Goal: Task Accomplishment & Management: Manage account settings

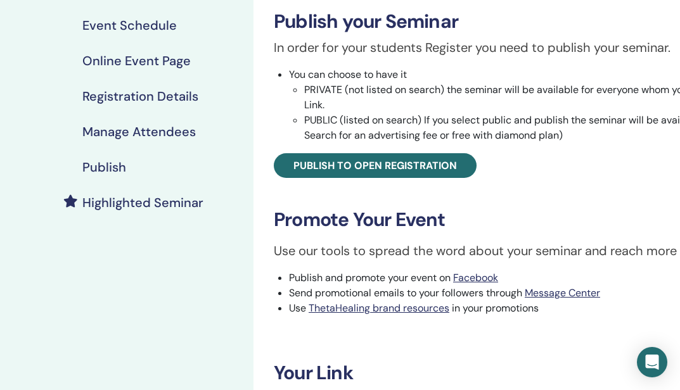
scroll to position [189, 0]
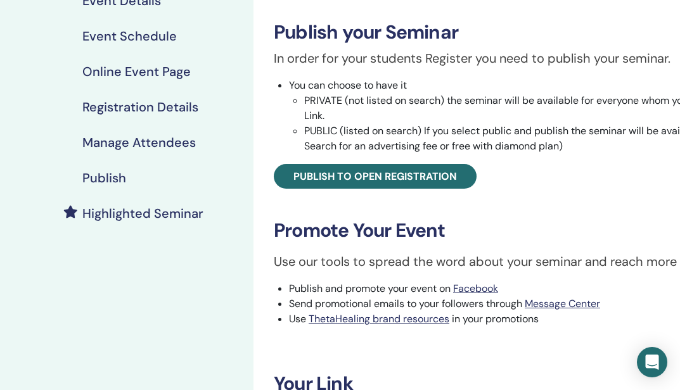
click at [118, 106] on h4 "Registration Details" at bounding box center [140, 106] width 116 height 15
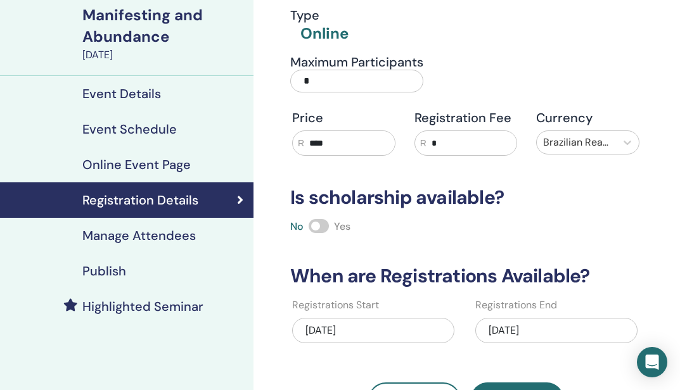
scroll to position [93, 0]
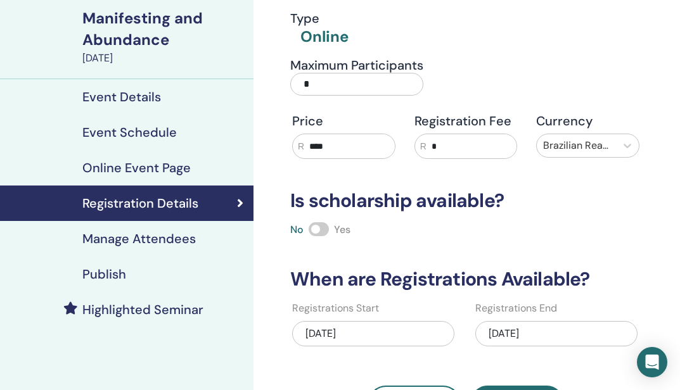
click at [123, 240] on h4 "Manage Attendees" at bounding box center [138, 238] width 113 height 15
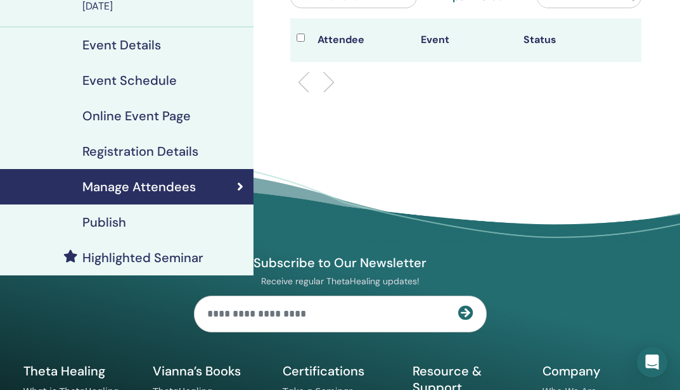
scroll to position [159, 0]
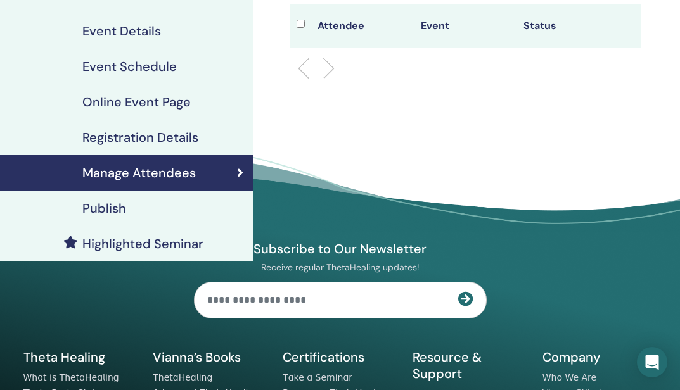
click at [132, 208] on div "Publish" at bounding box center [126, 208] width 233 height 15
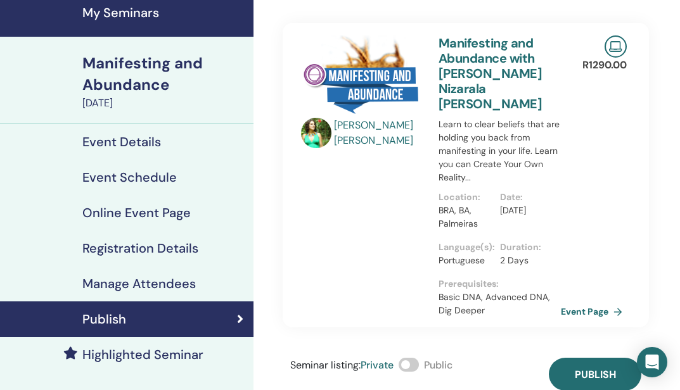
scroll to position [46, 0]
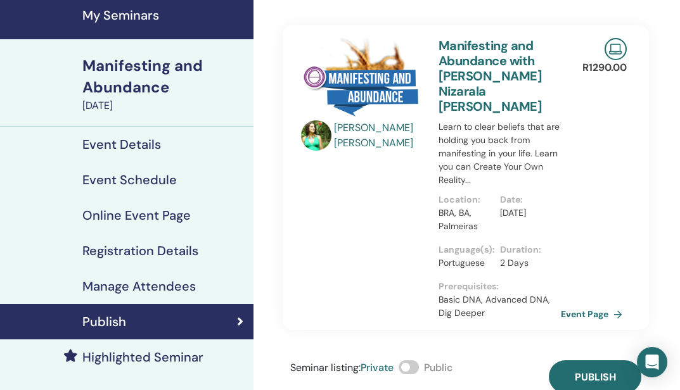
click at [139, 144] on h4 "Event Details" at bounding box center [121, 144] width 79 height 15
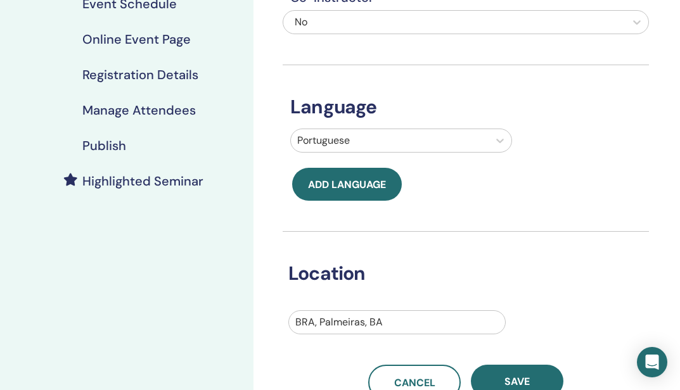
scroll to position [200, 0]
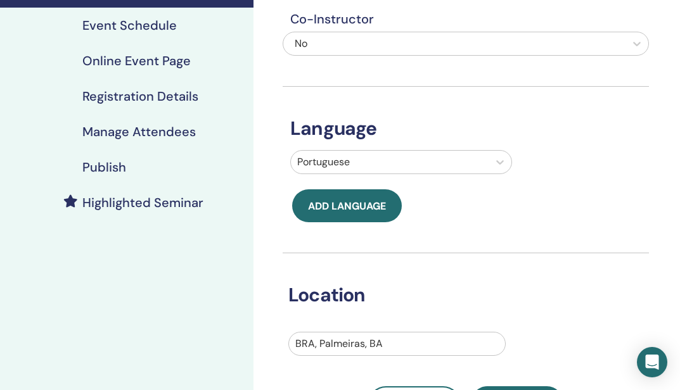
click at [159, 65] on h4 "Online Event Page" at bounding box center [136, 60] width 108 height 15
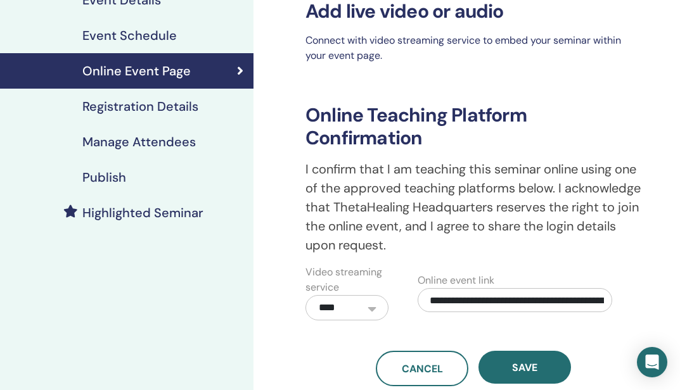
scroll to position [177, 0]
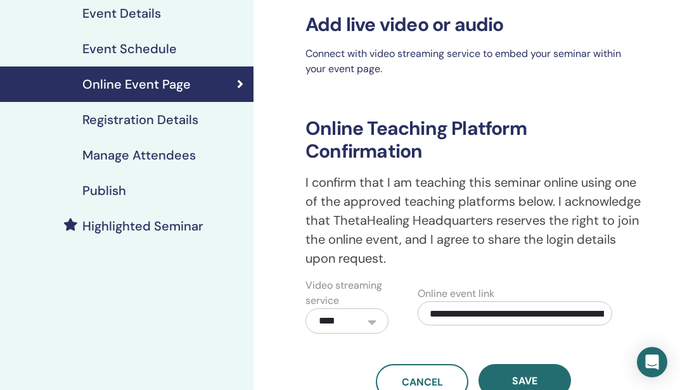
click at [174, 121] on h4 "Registration Details" at bounding box center [140, 119] width 116 height 15
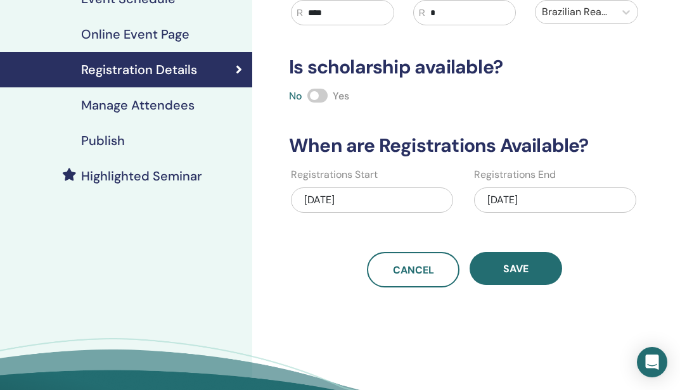
scroll to position [209, 1]
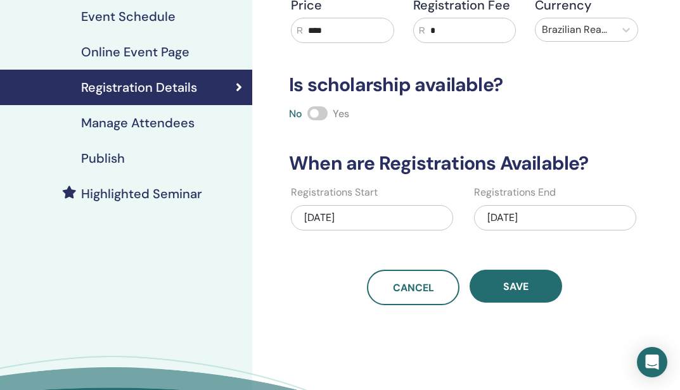
click at [160, 127] on h4 "Manage Attendees" at bounding box center [137, 122] width 113 height 15
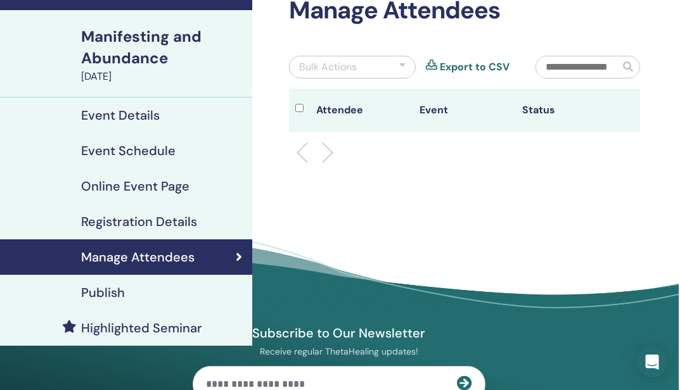
scroll to position [77, 1]
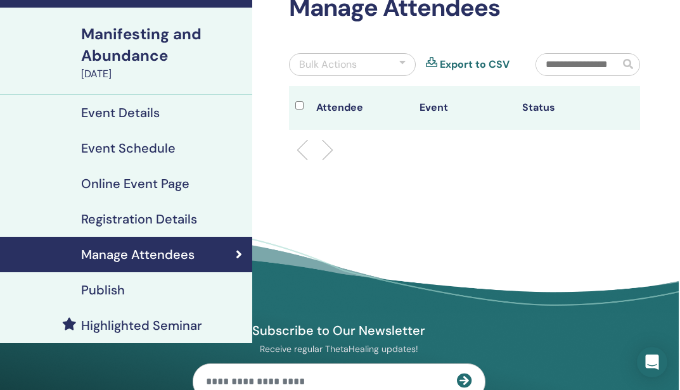
click at [129, 328] on h4 "Highlighted Seminar" at bounding box center [141, 325] width 121 height 15
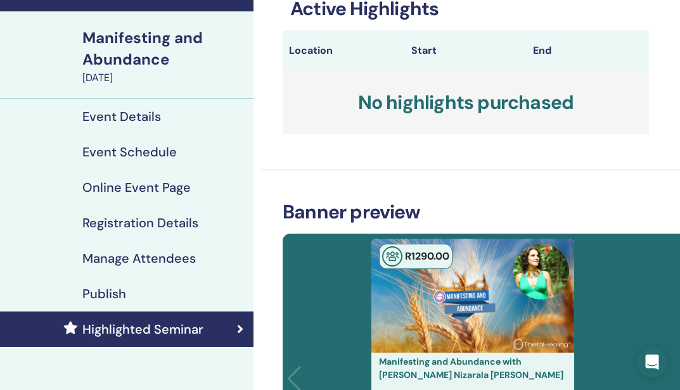
scroll to position [72, 0]
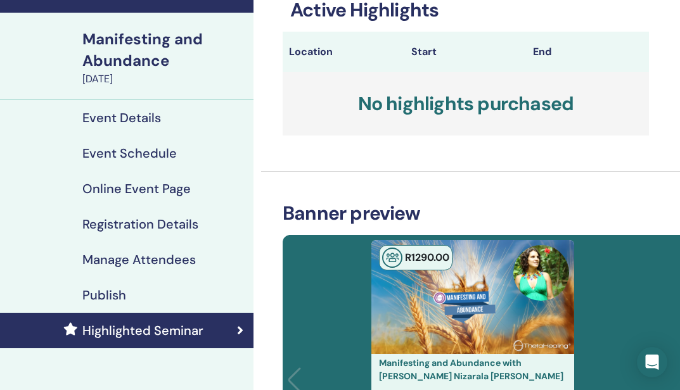
click at [112, 296] on h4 "Publish" at bounding box center [104, 295] width 44 height 15
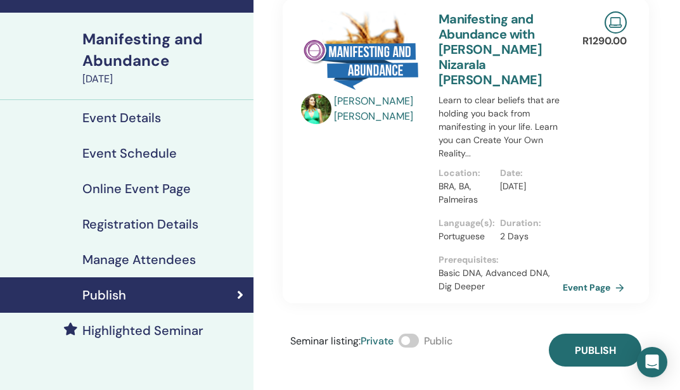
click at [595, 278] on link "Event Page" at bounding box center [596, 287] width 67 height 19
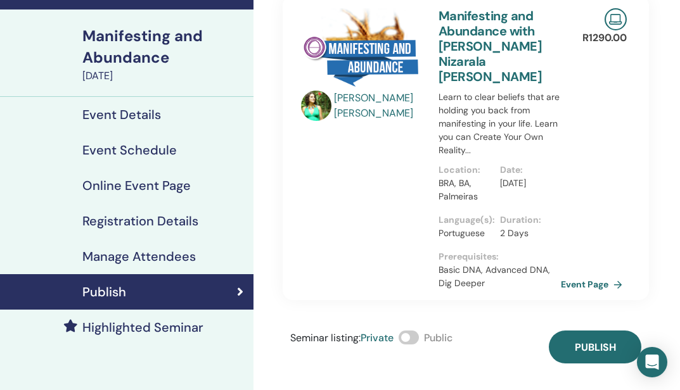
scroll to position [76, 0]
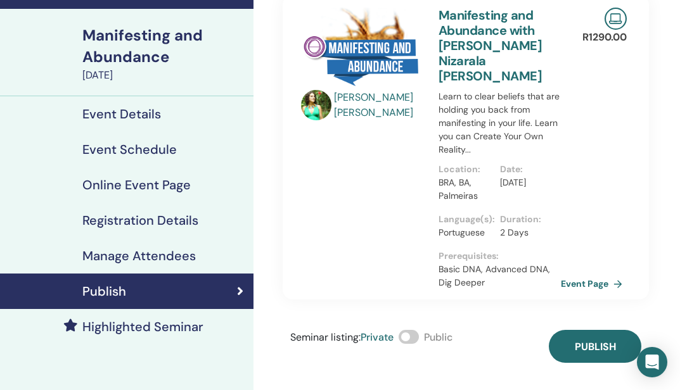
click at [414, 330] on span at bounding box center [409, 337] width 20 height 14
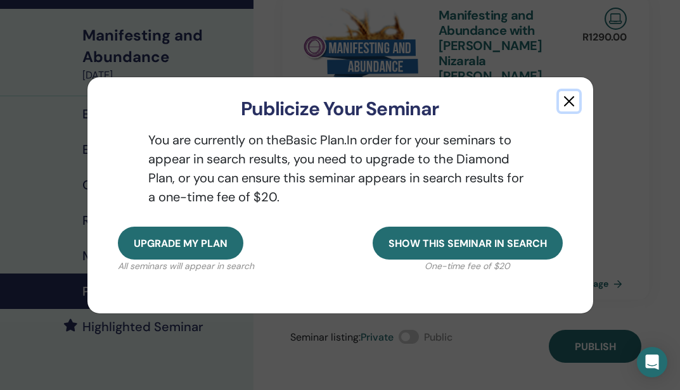
click at [571, 103] on button "button" at bounding box center [569, 101] width 20 height 20
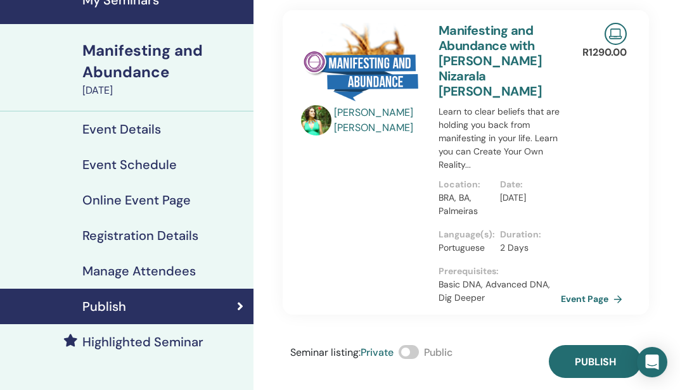
scroll to position [56, 0]
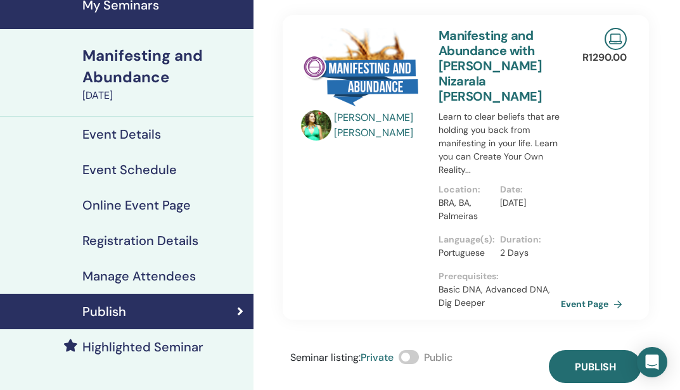
click at [137, 269] on h4 "Manage Attendees" at bounding box center [138, 276] width 113 height 15
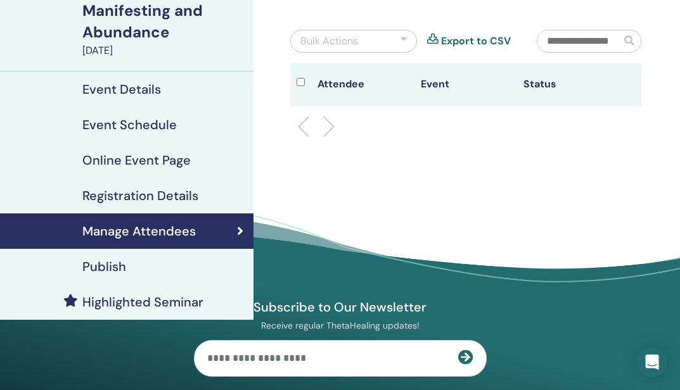
scroll to position [103, 0]
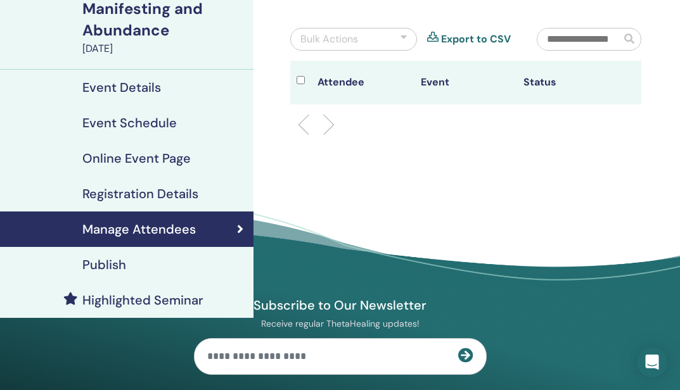
click at [139, 188] on h4 "Registration Details" at bounding box center [140, 193] width 116 height 15
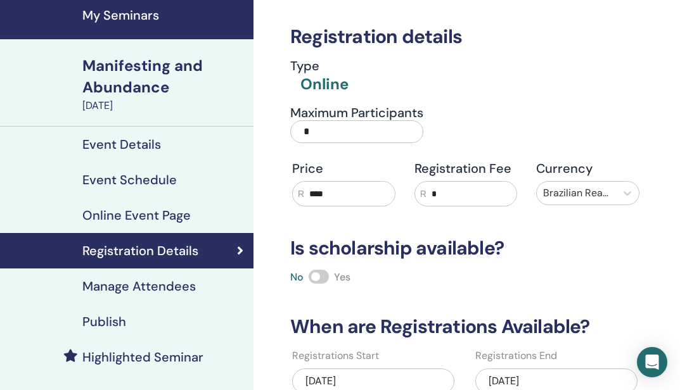
scroll to position [24, 0]
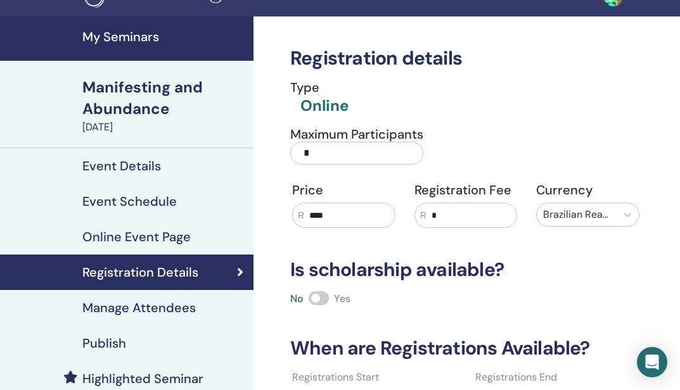
click at [125, 237] on h4 "Online Event Page" at bounding box center [136, 236] width 108 height 15
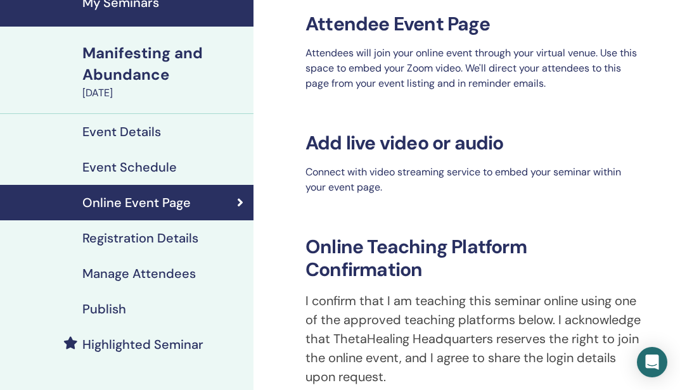
scroll to position [56, 0]
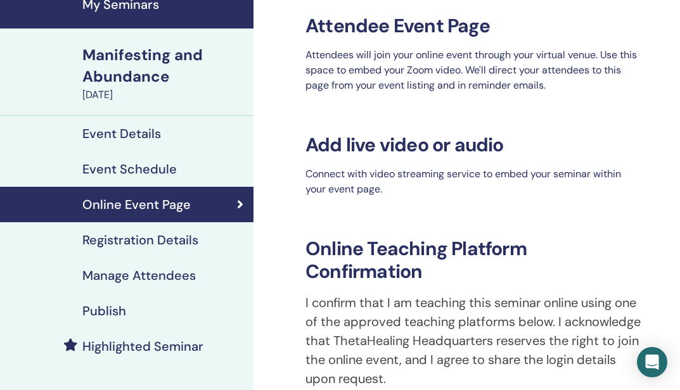
click at [153, 172] on h4 "Event Schedule" at bounding box center [129, 169] width 94 height 15
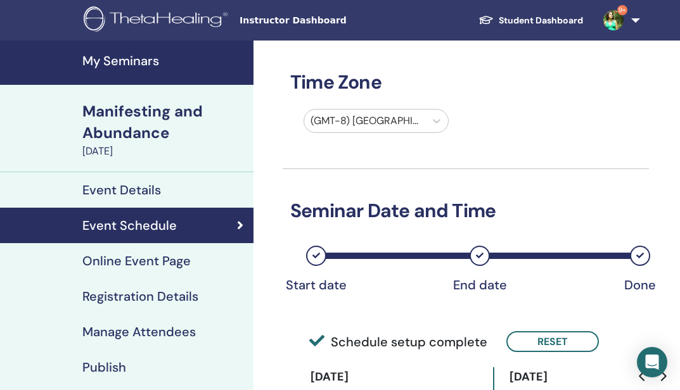
click at [149, 197] on h4 "Event Details" at bounding box center [121, 189] width 79 height 15
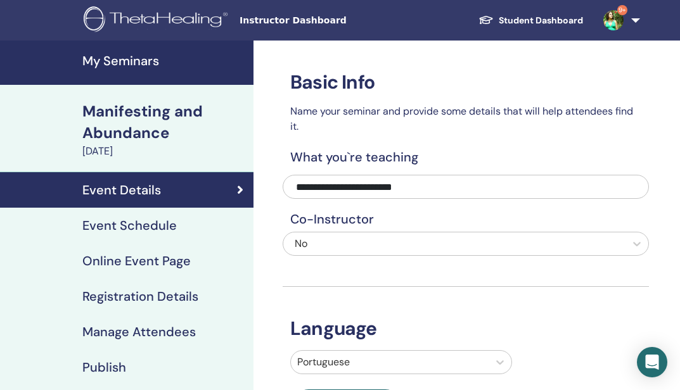
click at [117, 134] on div "Manifesting and Abundance" at bounding box center [163, 122] width 163 height 43
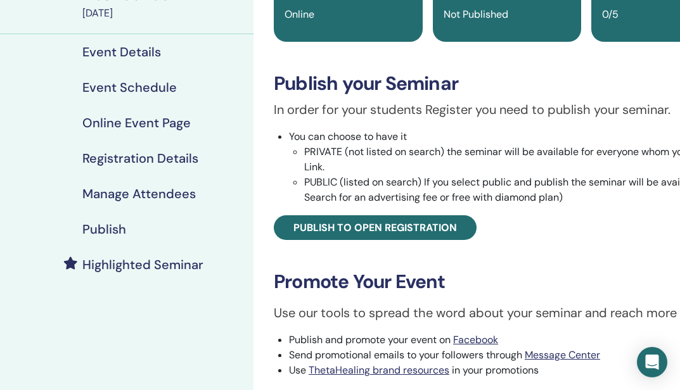
scroll to position [138, 0]
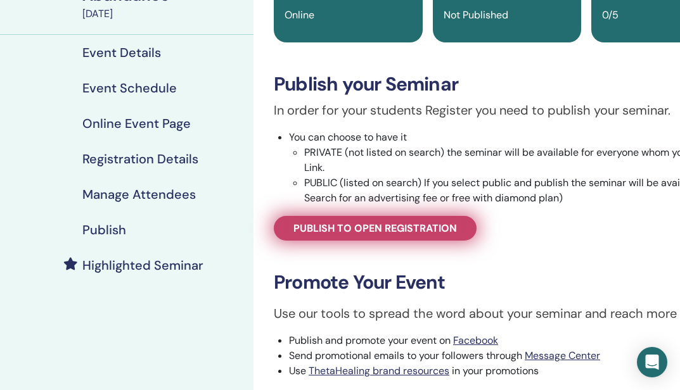
click at [393, 231] on span "Publish to open registration" at bounding box center [374, 228] width 163 height 13
